Goal: Register for event/course

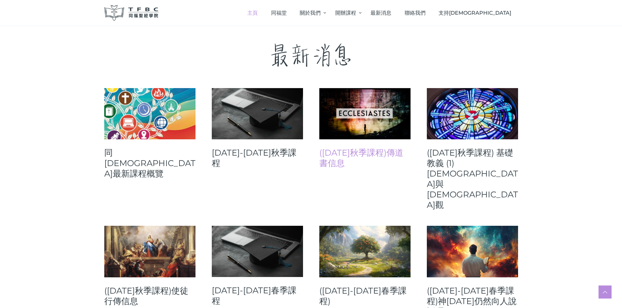
scroll to position [228, 0]
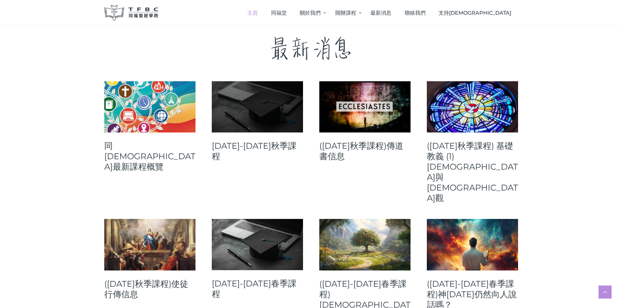
click at [247, 111] on link at bounding box center [257, 106] width 91 height 51
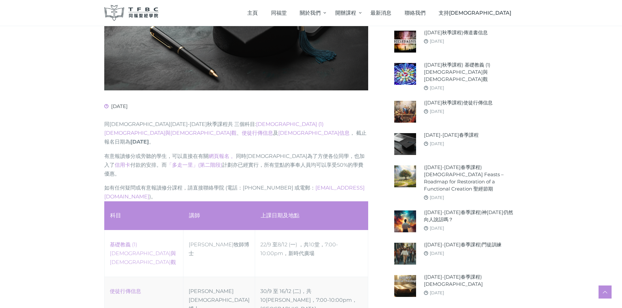
scroll to position [261, 0]
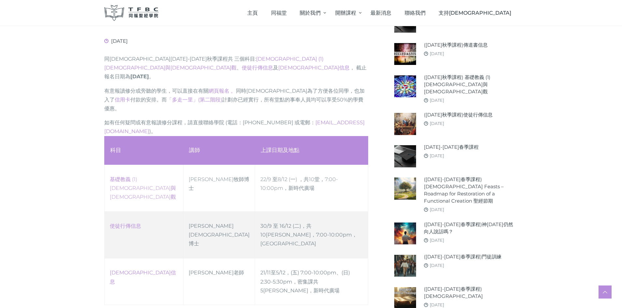
click at [229, 211] on td "[PERSON_NAME][DEMOGRAPHIC_DATA]博士" at bounding box center [219, 234] width 72 height 47
click at [480, 111] on link "([DATE]秋季課程)使徒行傳信息" at bounding box center [458, 114] width 69 height 7
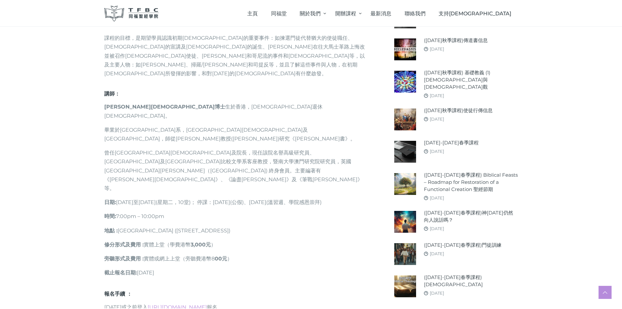
scroll to position [359, 0]
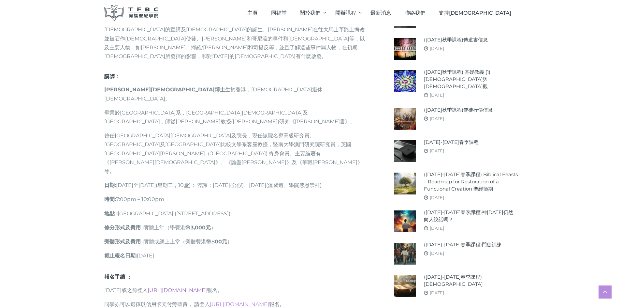
click at [207, 287] on link "[URL][DOMAIN_NAME]" at bounding box center [177, 290] width 59 height 6
